Goal: Transaction & Acquisition: Purchase product/service

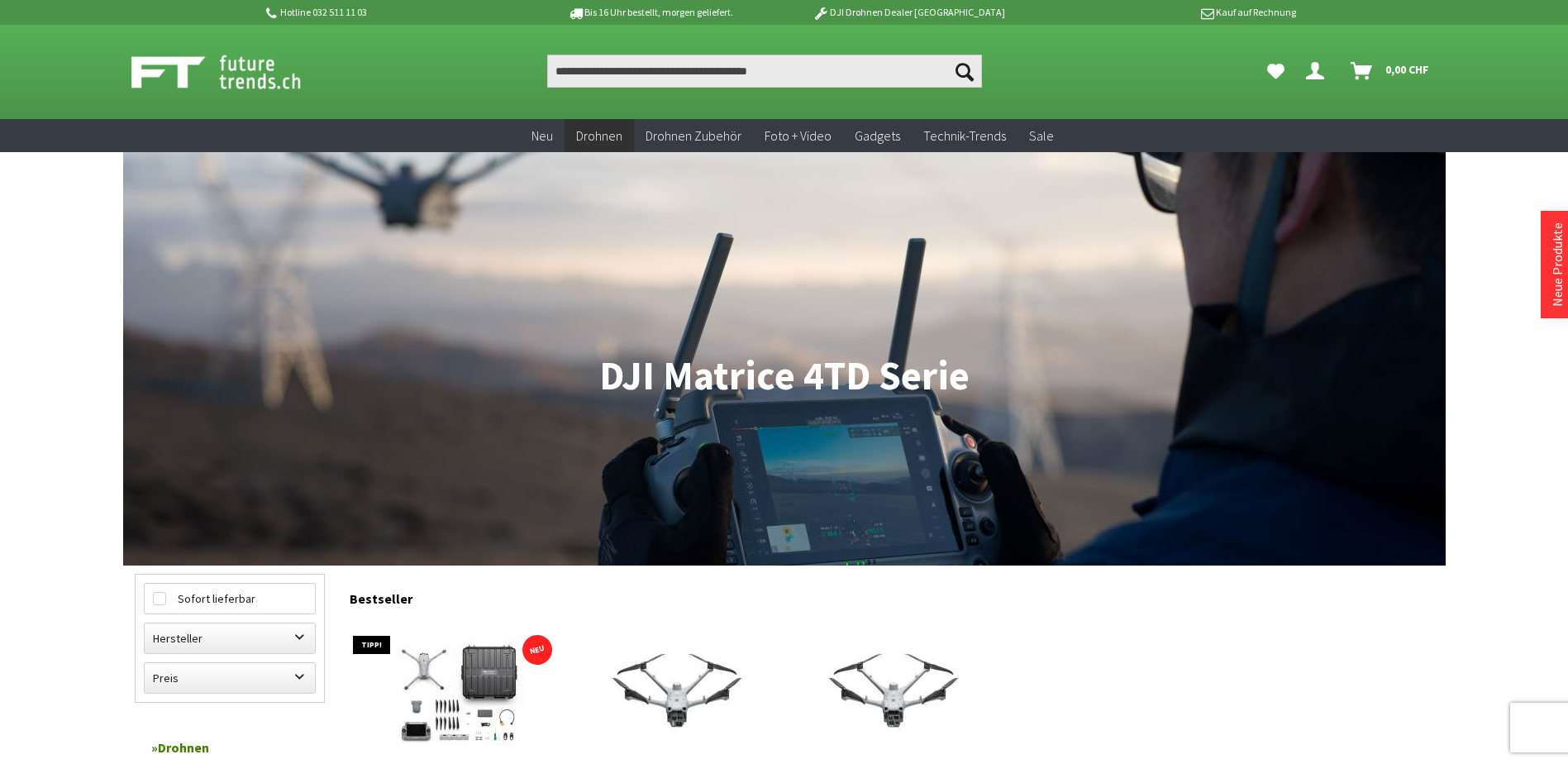
scroll to position [166, 0]
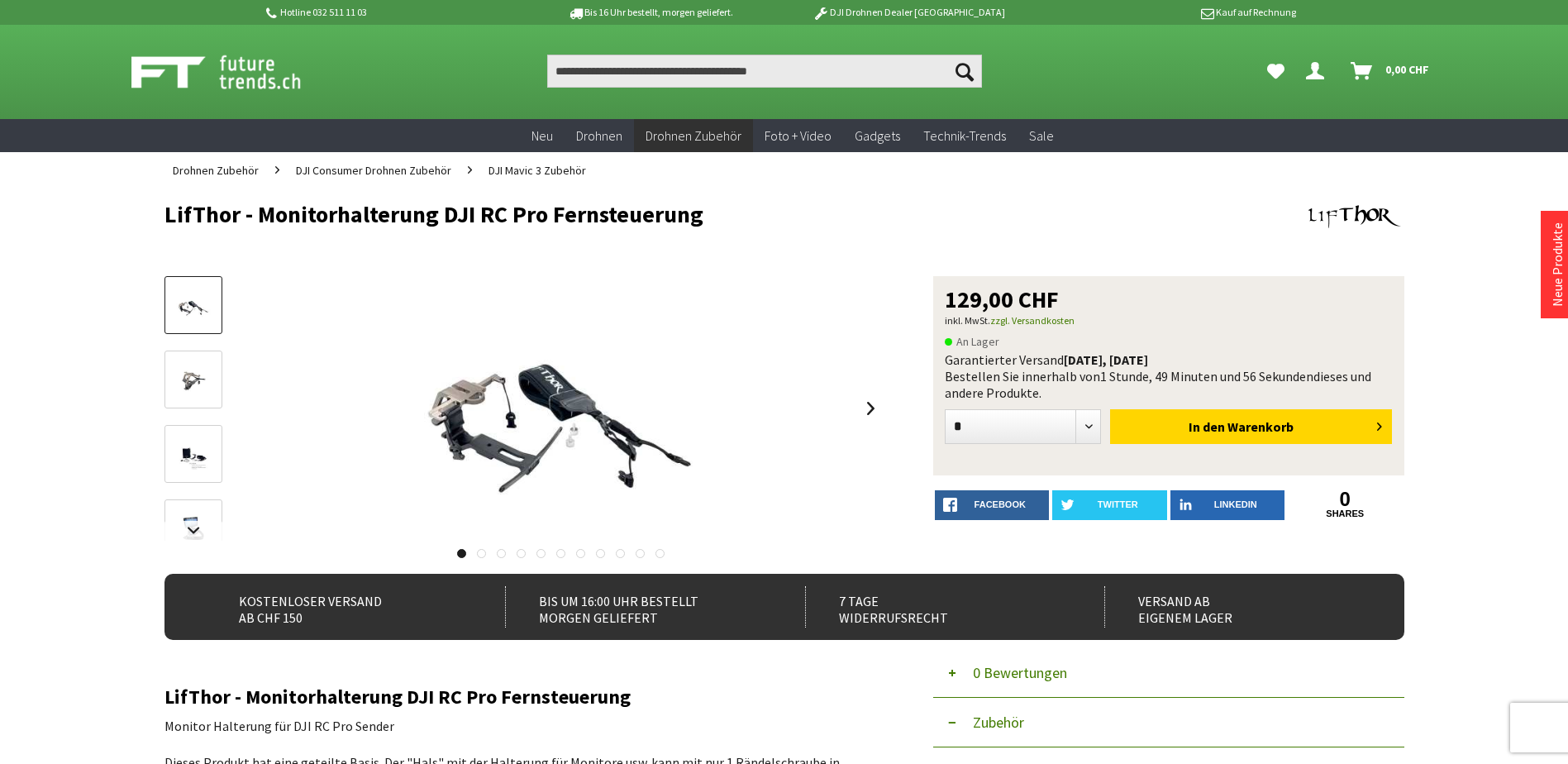
click at [183, 362] on link at bounding box center [194, 380] width 58 height 58
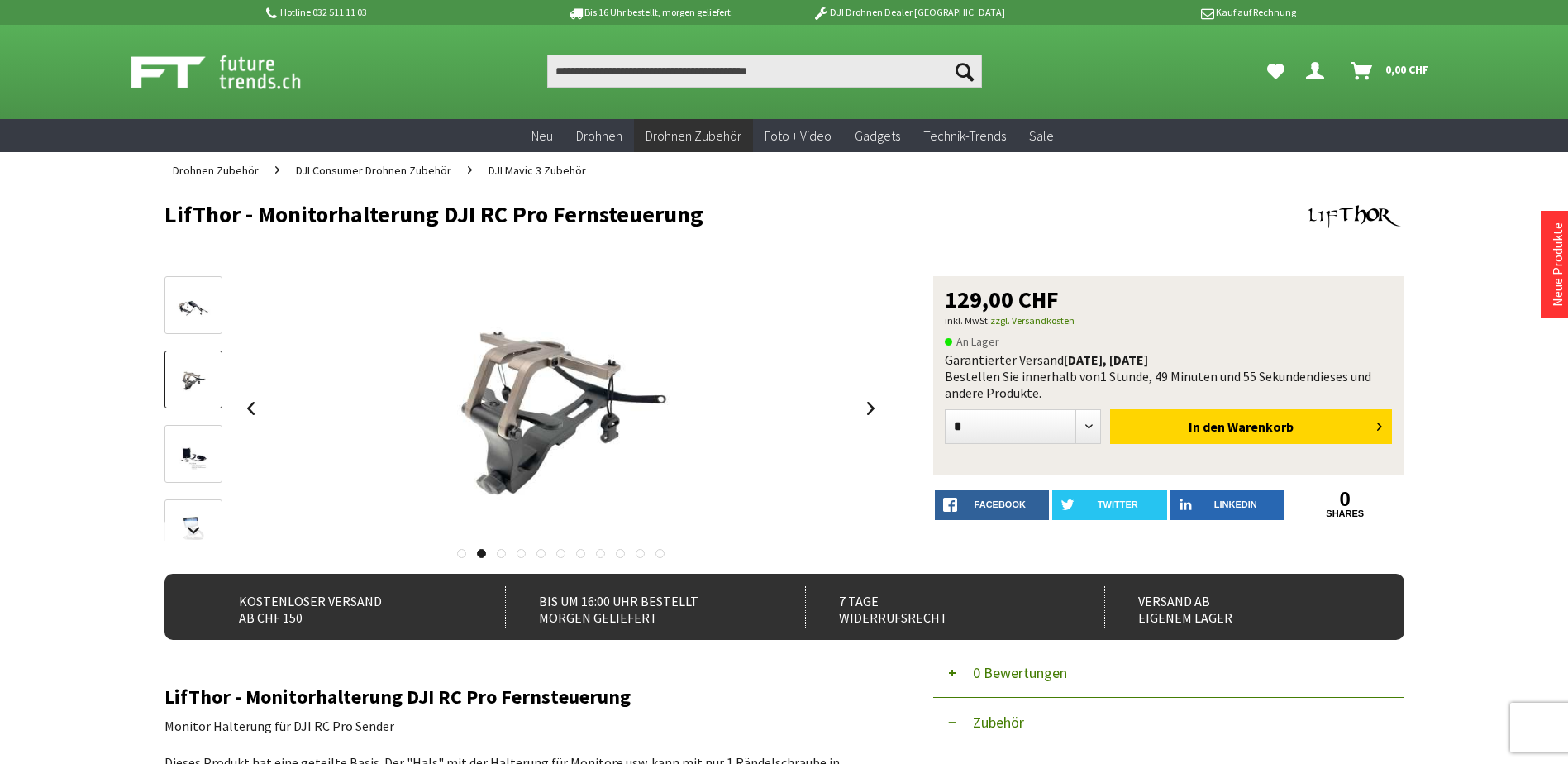
click at [187, 426] on link at bounding box center [194, 454] width 58 height 58
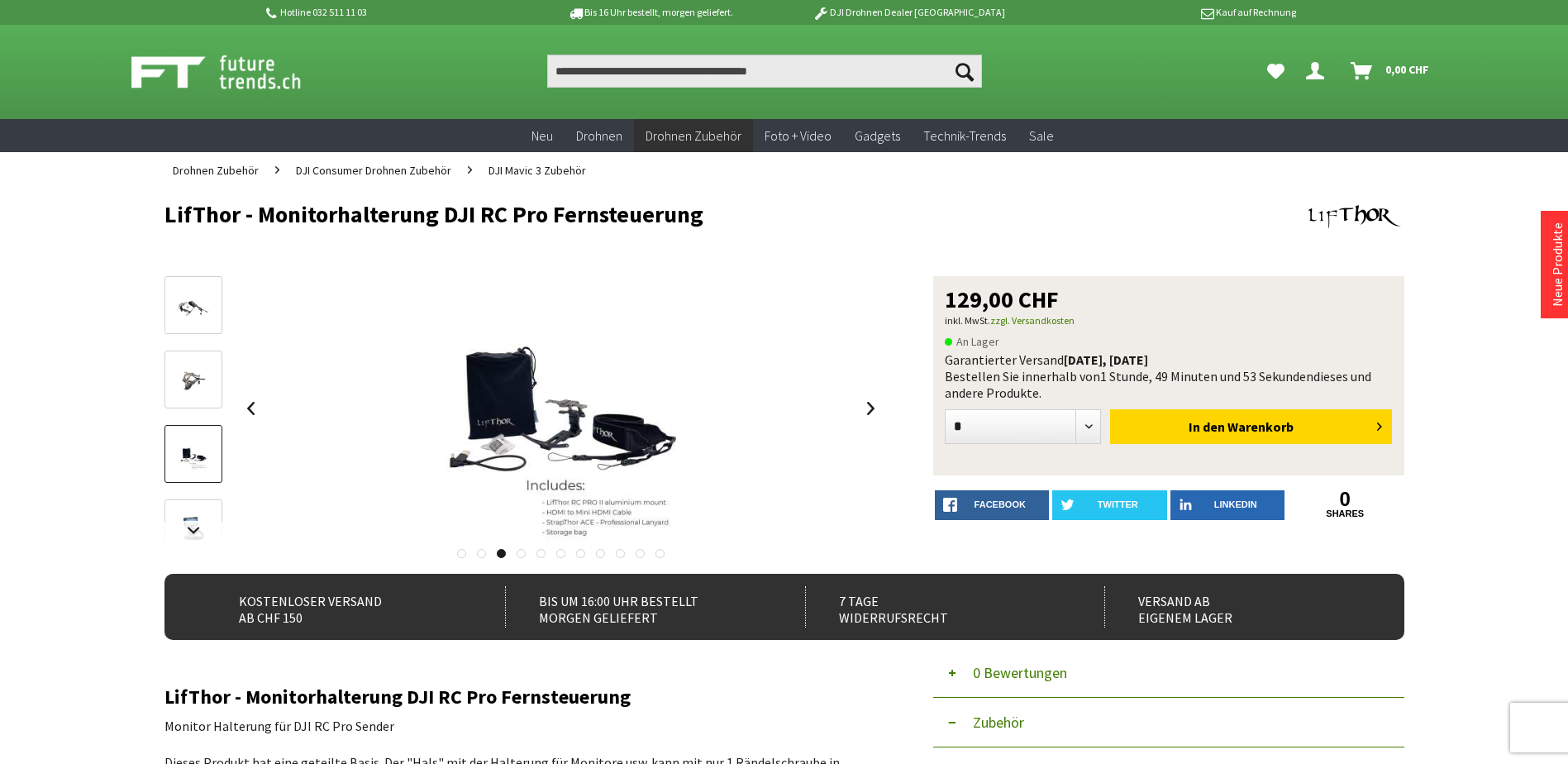
click at [193, 509] on link at bounding box center [194, 528] width 58 height 58
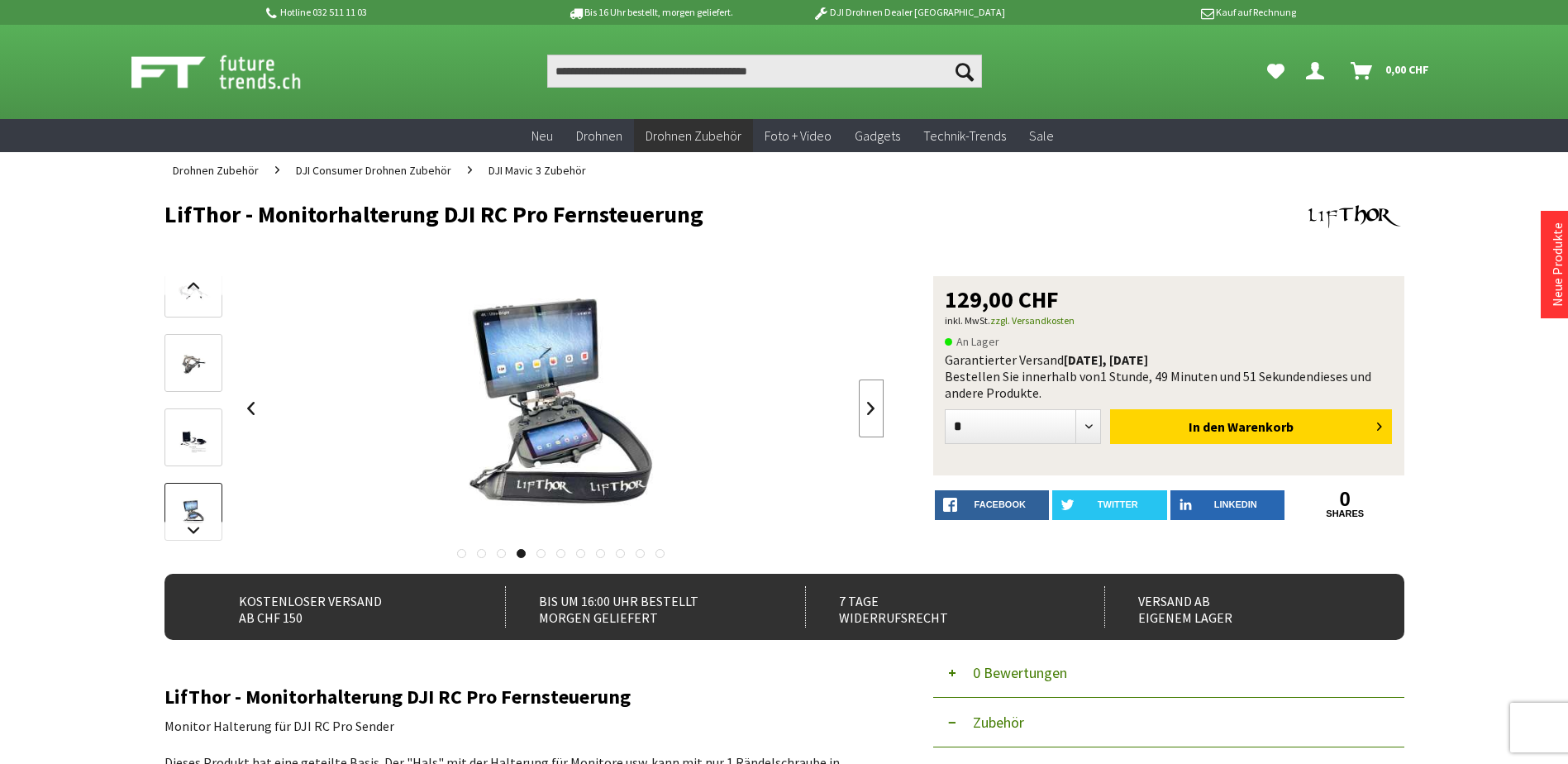
click at [874, 418] on link at bounding box center [871, 409] width 25 height 58
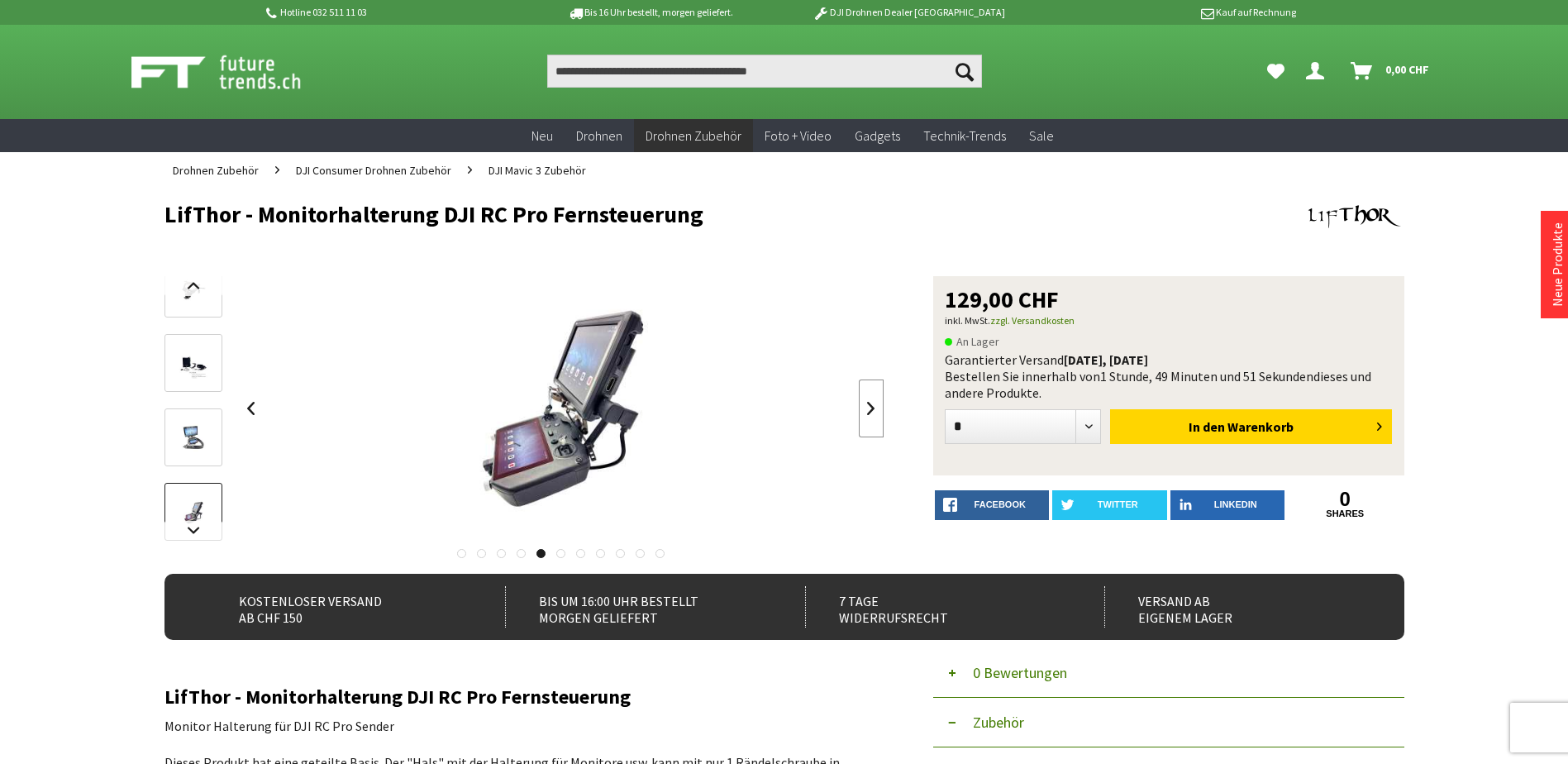
click at [874, 418] on link at bounding box center [871, 409] width 25 height 58
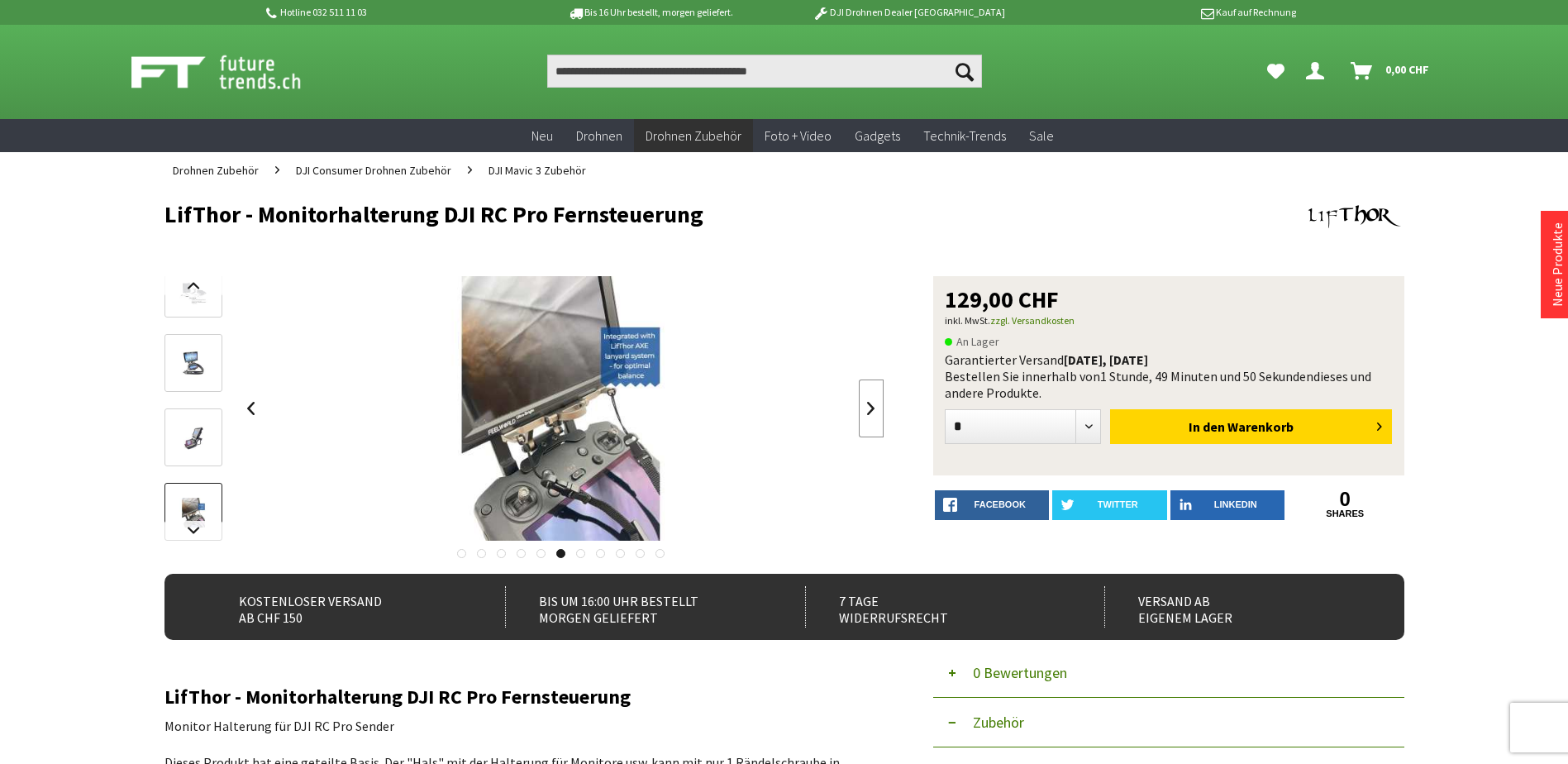
click at [874, 418] on link at bounding box center [871, 409] width 25 height 58
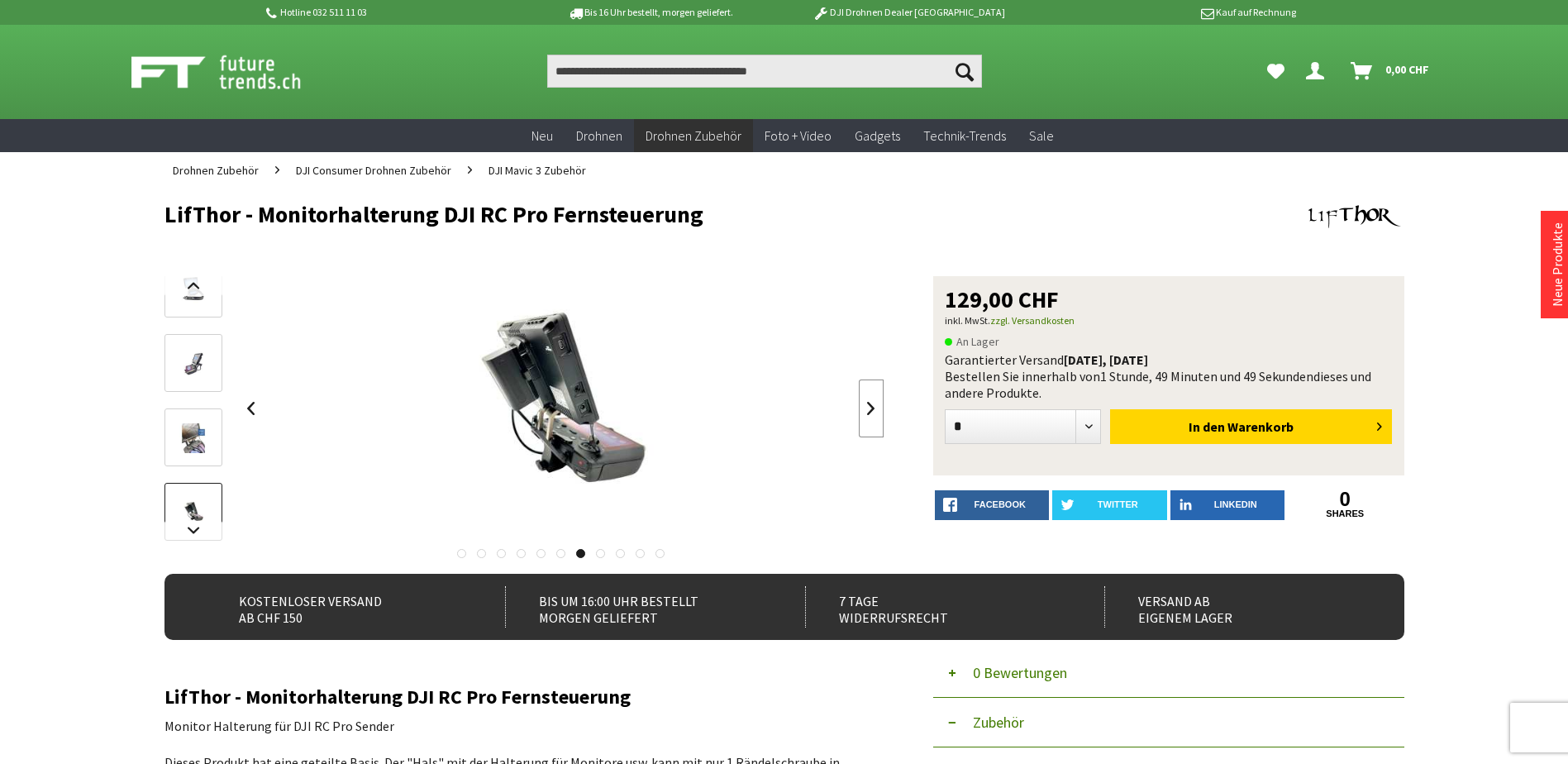
click at [874, 418] on link at bounding box center [871, 409] width 25 height 58
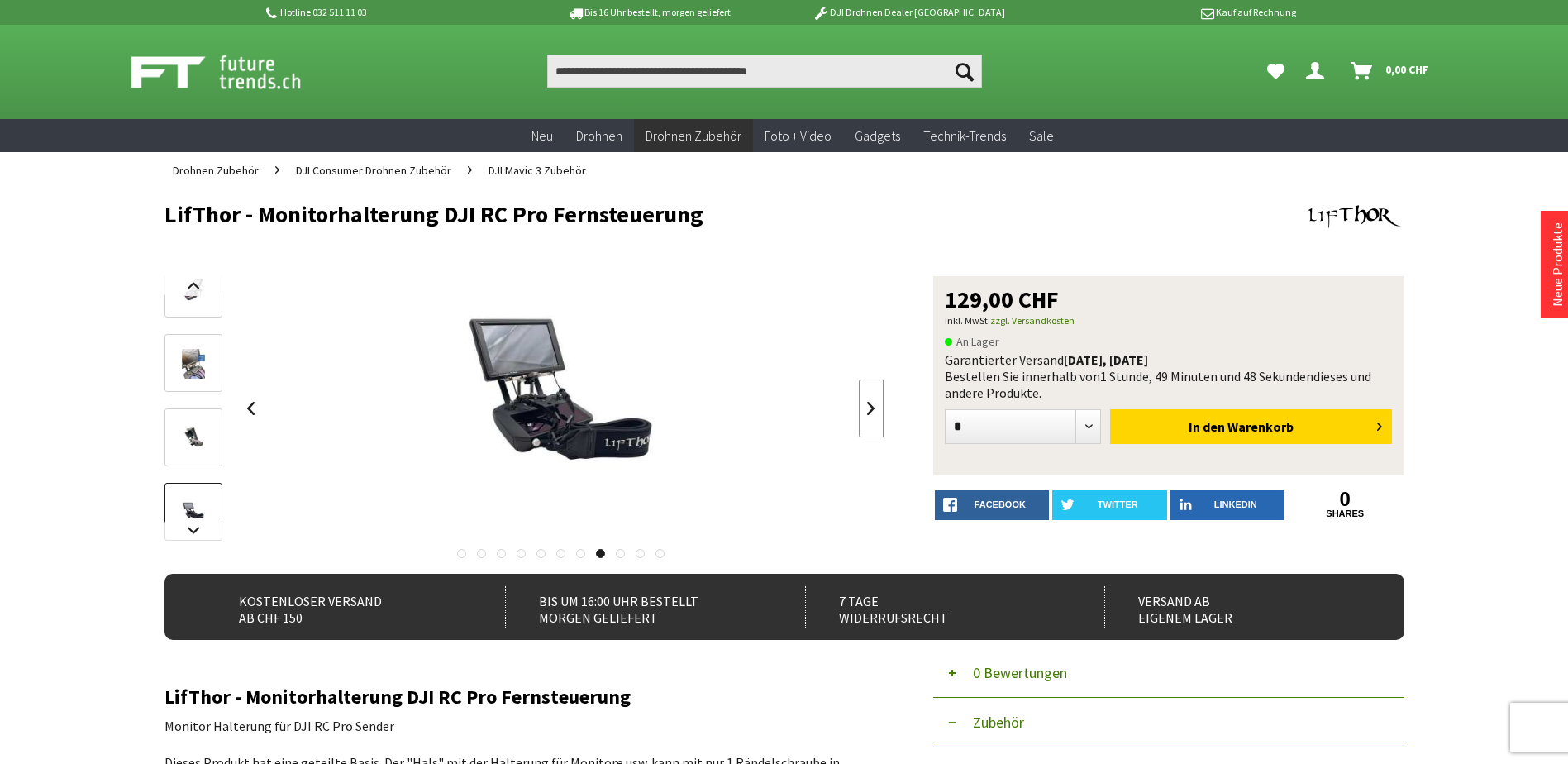
click at [874, 418] on link at bounding box center [871, 409] width 25 height 58
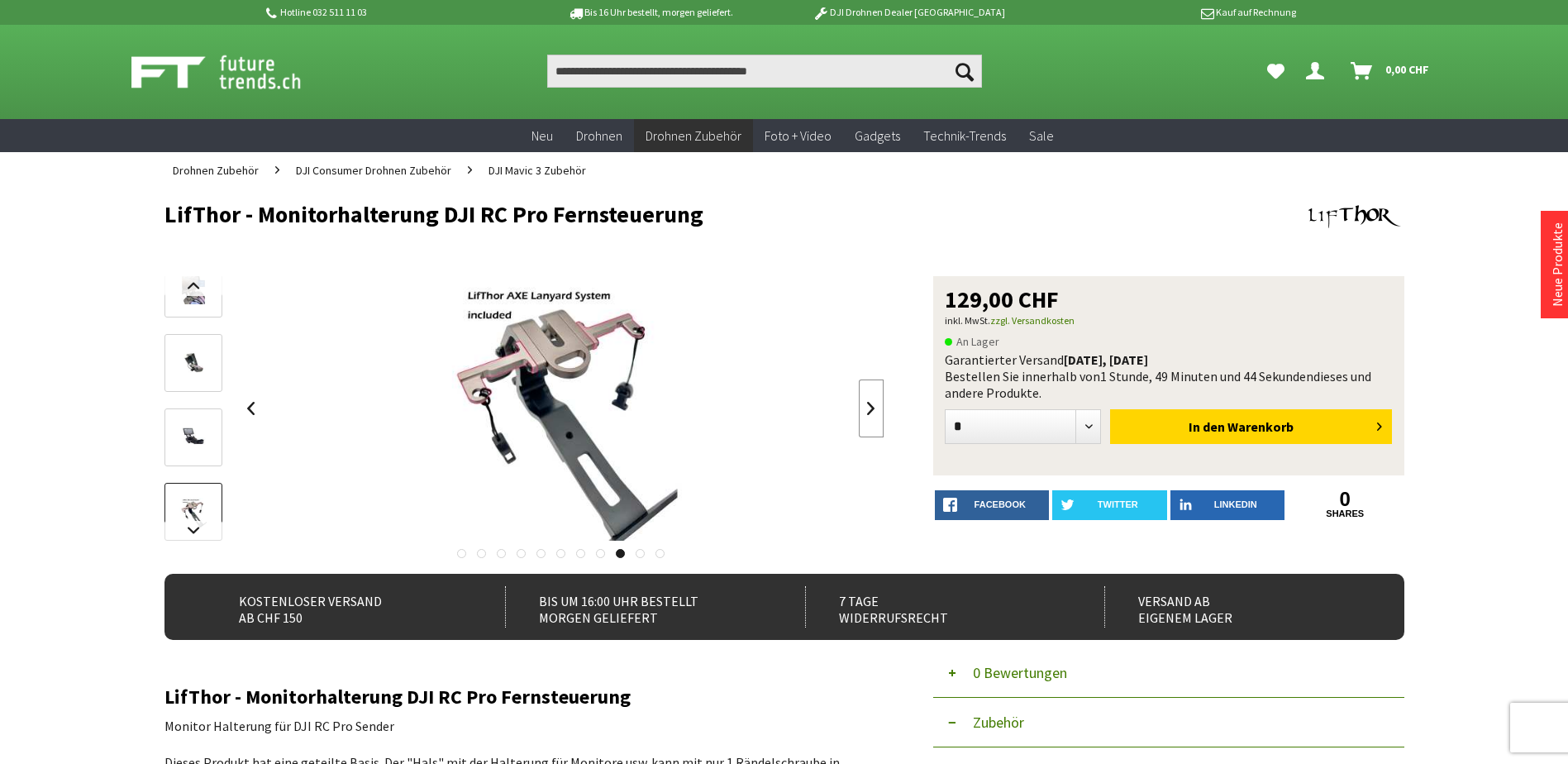
click at [874, 418] on link at bounding box center [871, 409] width 25 height 58
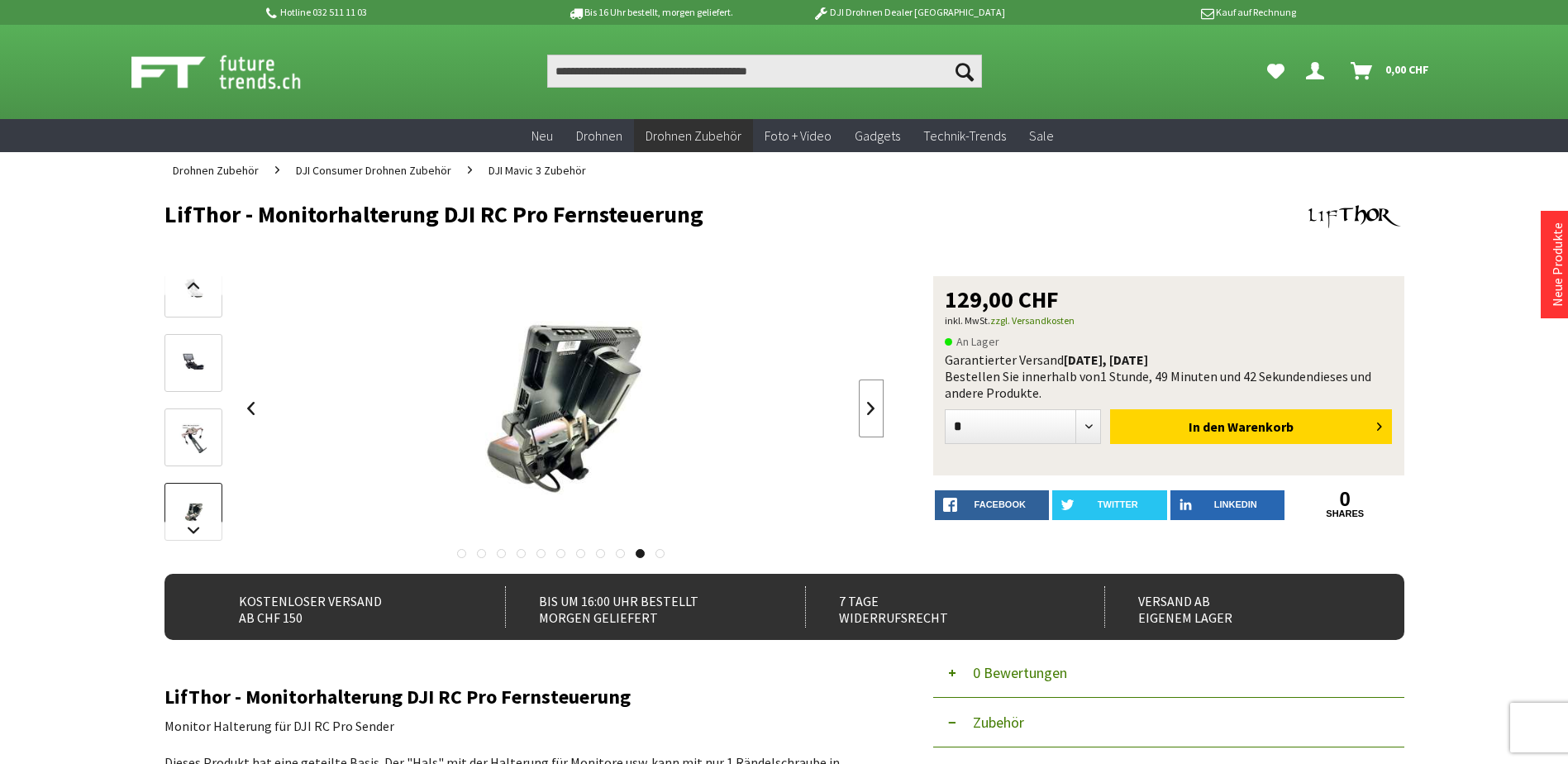
click at [874, 418] on link at bounding box center [871, 409] width 25 height 58
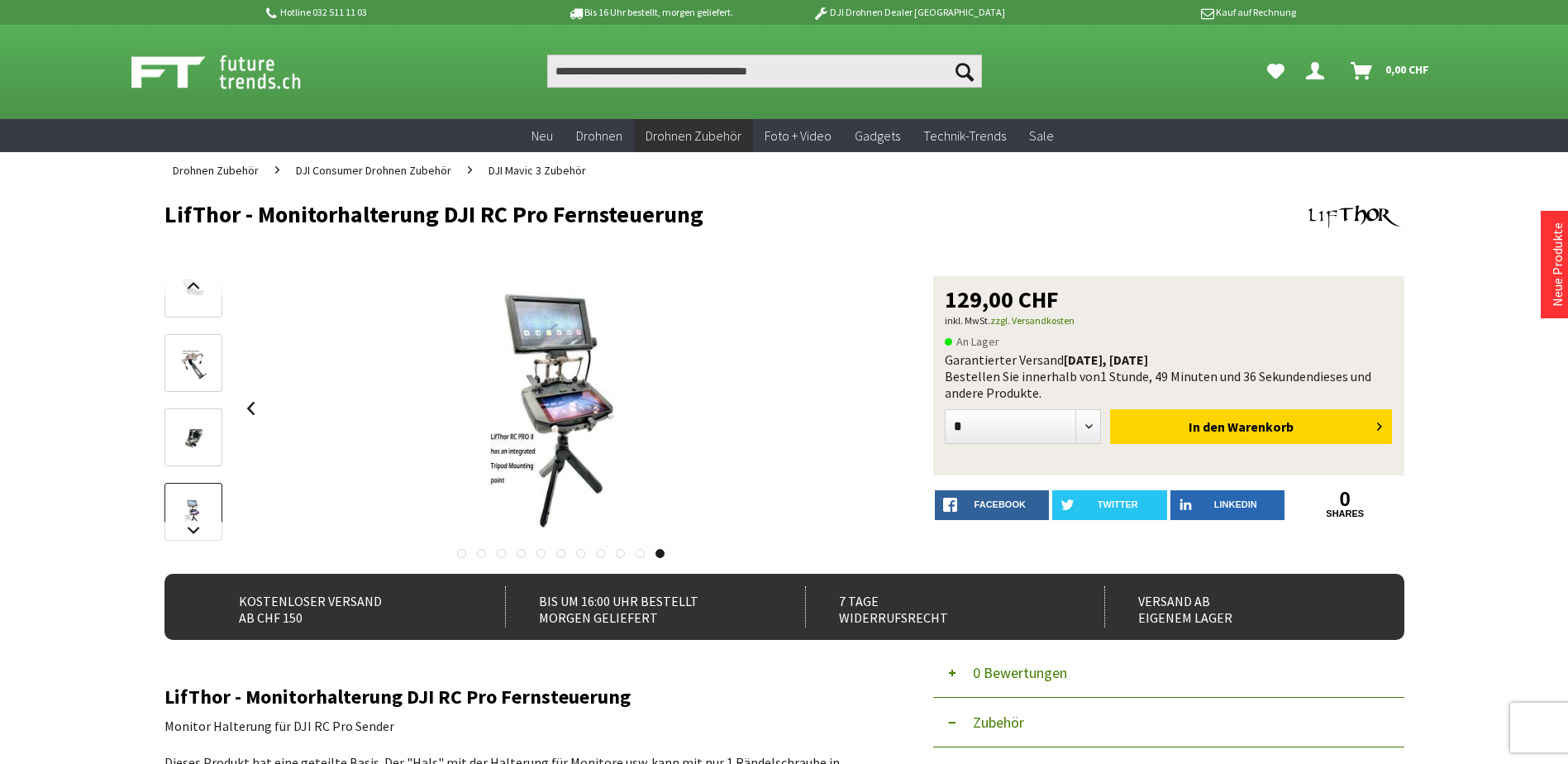
click at [874, 418] on div at bounding box center [561, 408] width 646 height 265
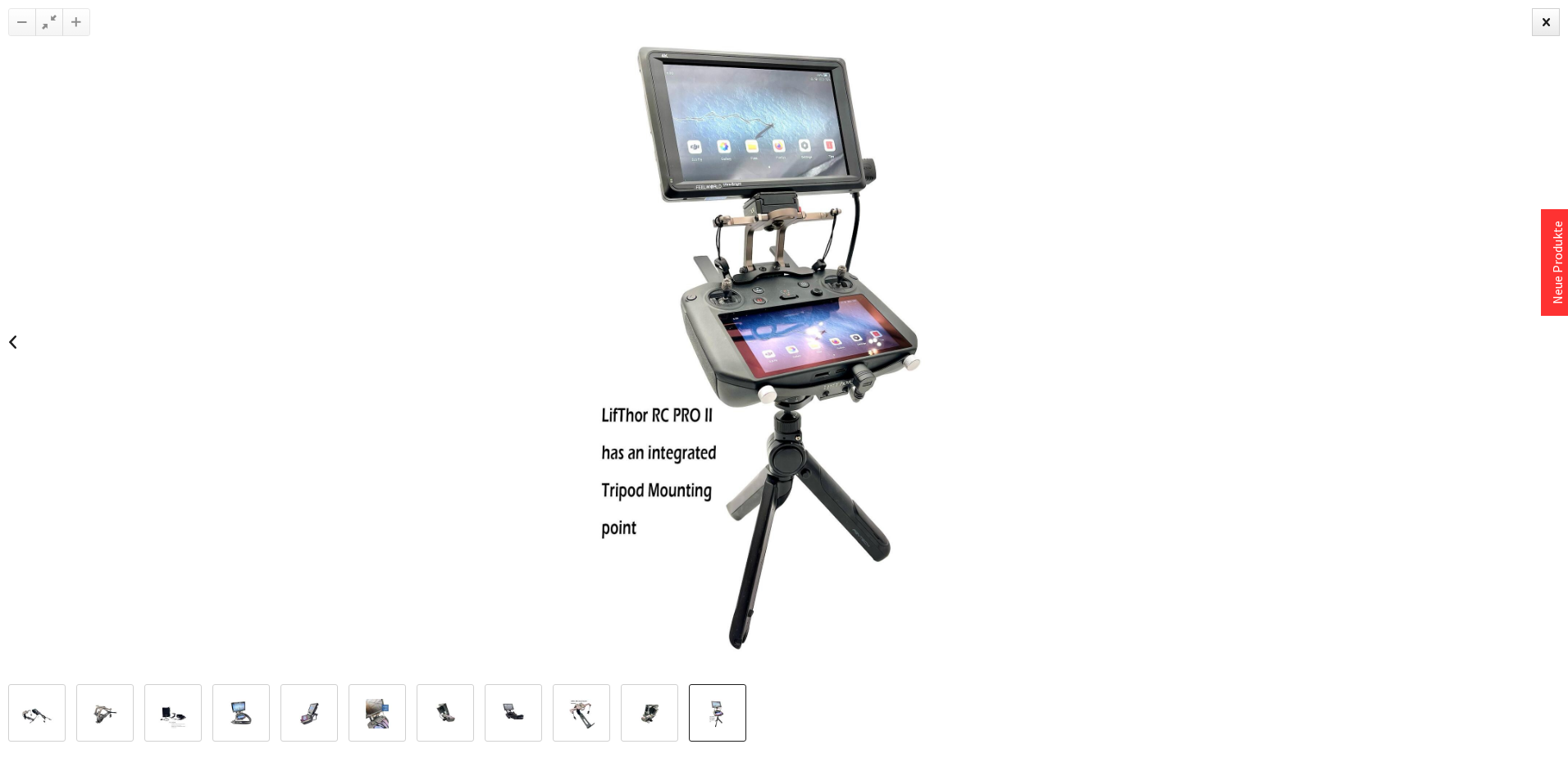
click at [59, 702] on img at bounding box center [37, 714] width 48 height 31
